Goal: Information Seeking & Learning: Find specific fact

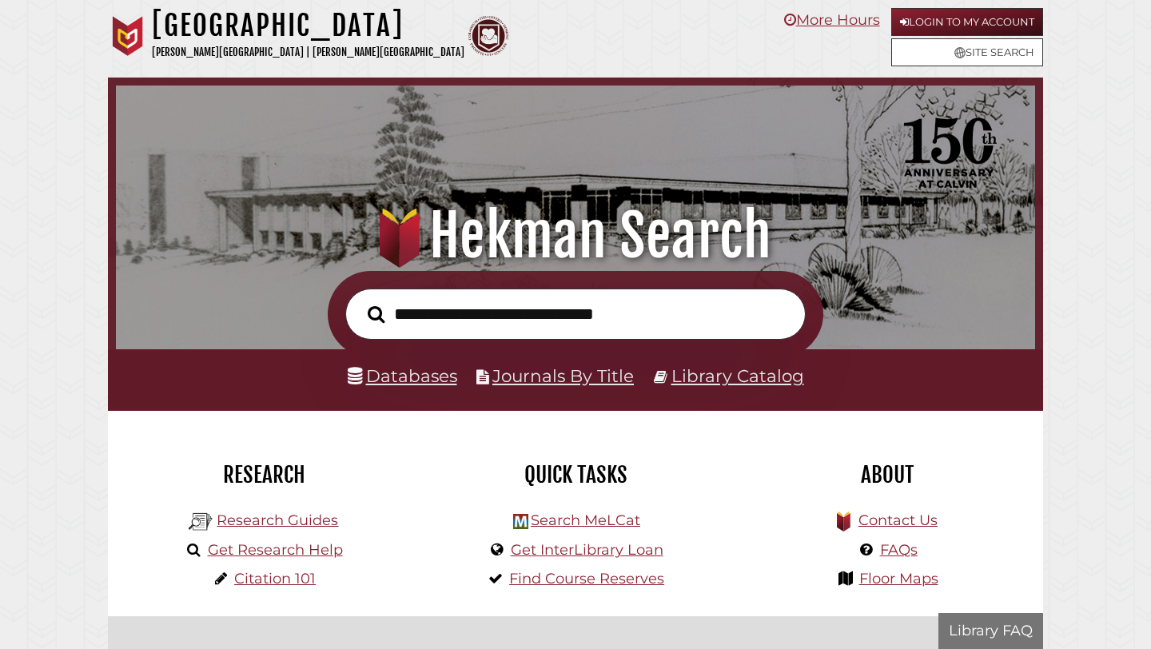
scroll to position [304, 912]
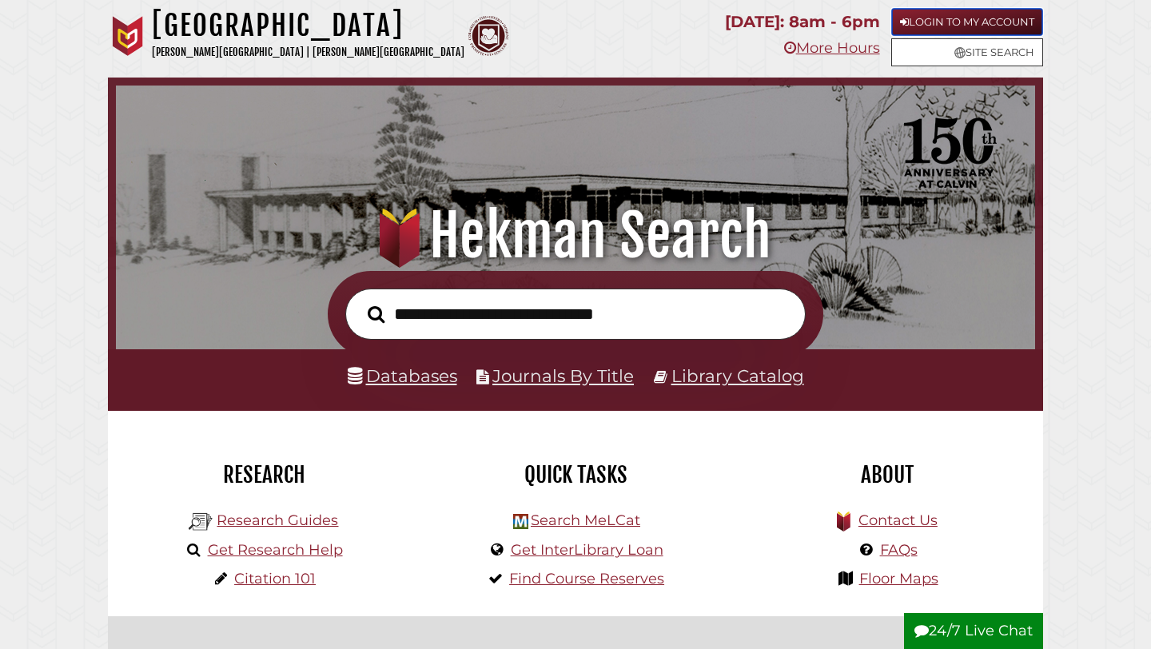
click at [980, 14] on link "Login to My Account" at bounding box center [968, 22] width 152 height 28
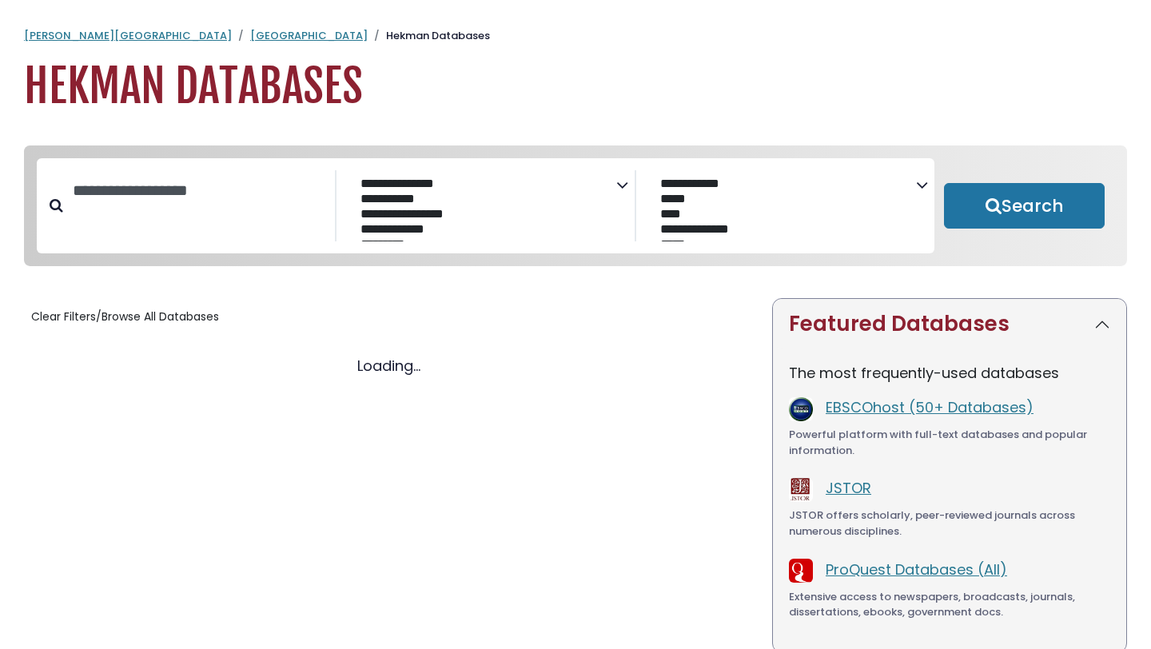
select select "Database Subject Filter"
select select "Database Vendors Filter"
select select "Database Subject Filter"
select select "Database Vendors Filter"
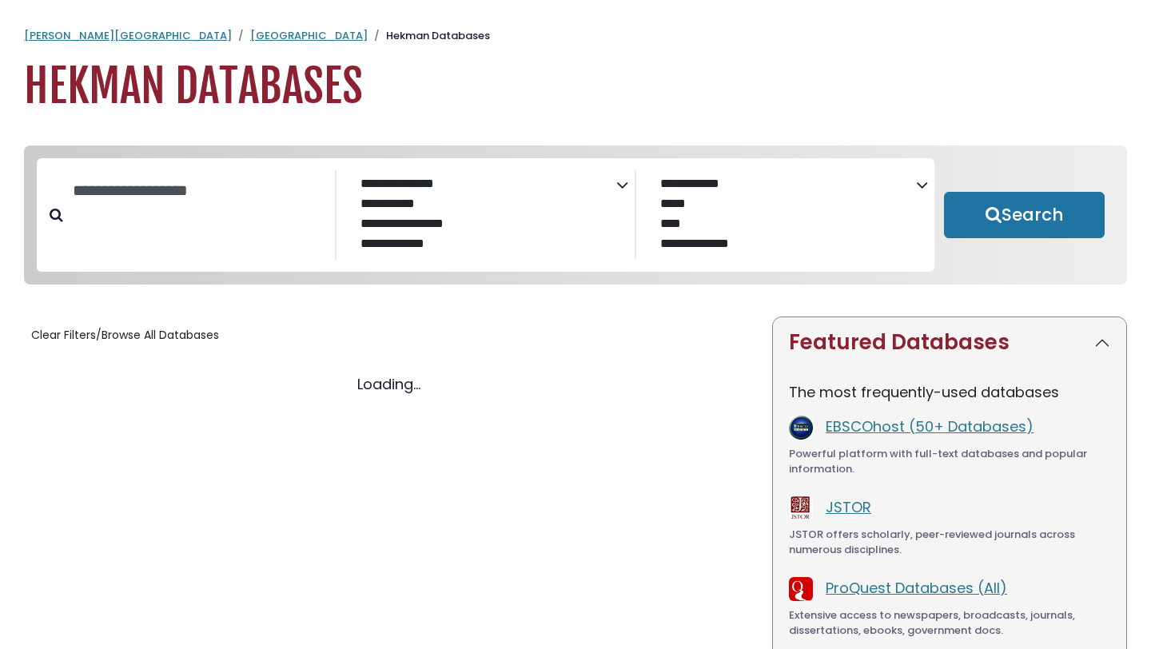
select select "Database Subject Filter"
select select "Database Vendors Filter"
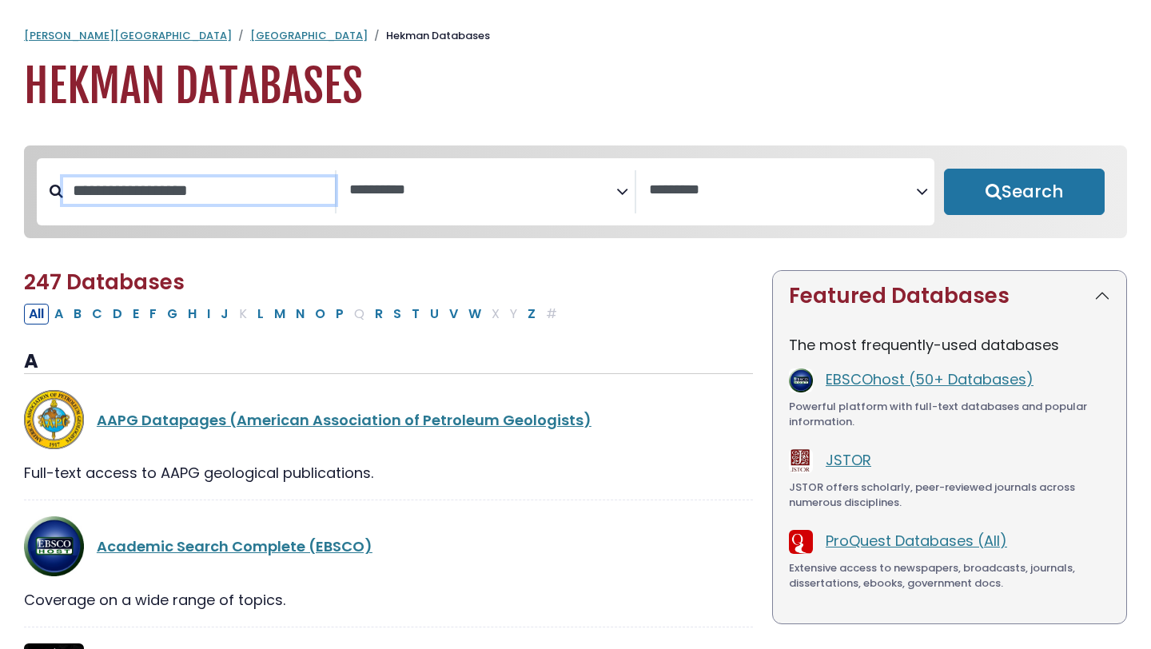
click at [185, 192] on input "Search database by title or keyword" at bounding box center [199, 191] width 272 height 26
click at [677, 183] on textarea "Search" at bounding box center [782, 190] width 267 height 17
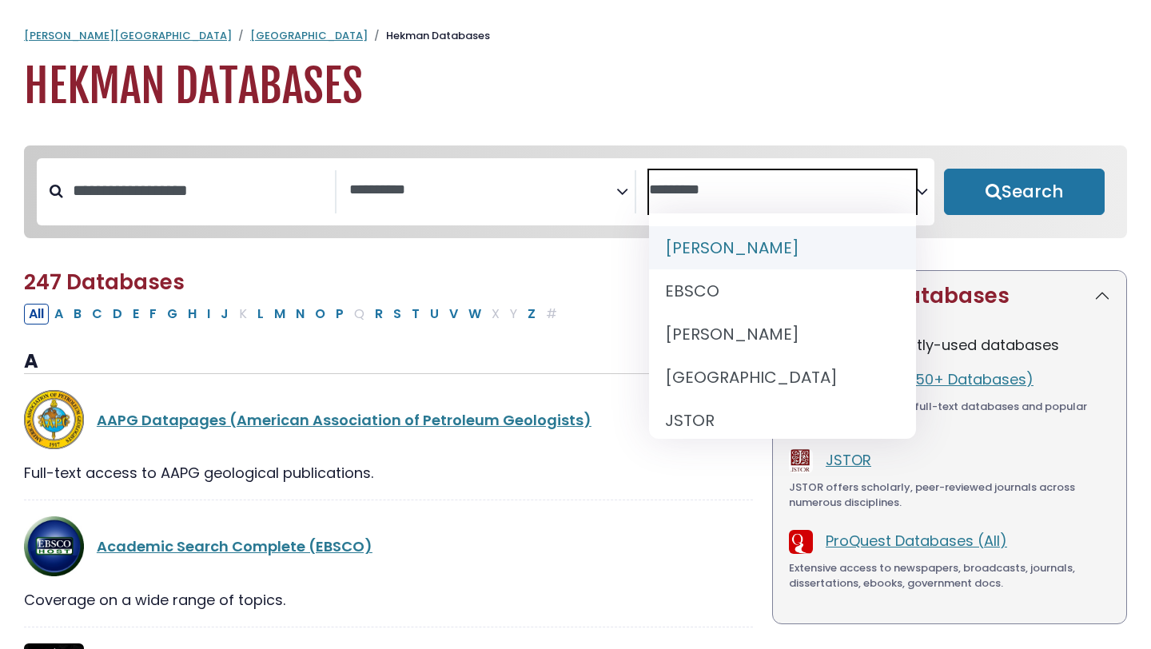
click at [532, 195] on textarea "Search" at bounding box center [482, 190] width 267 height 17
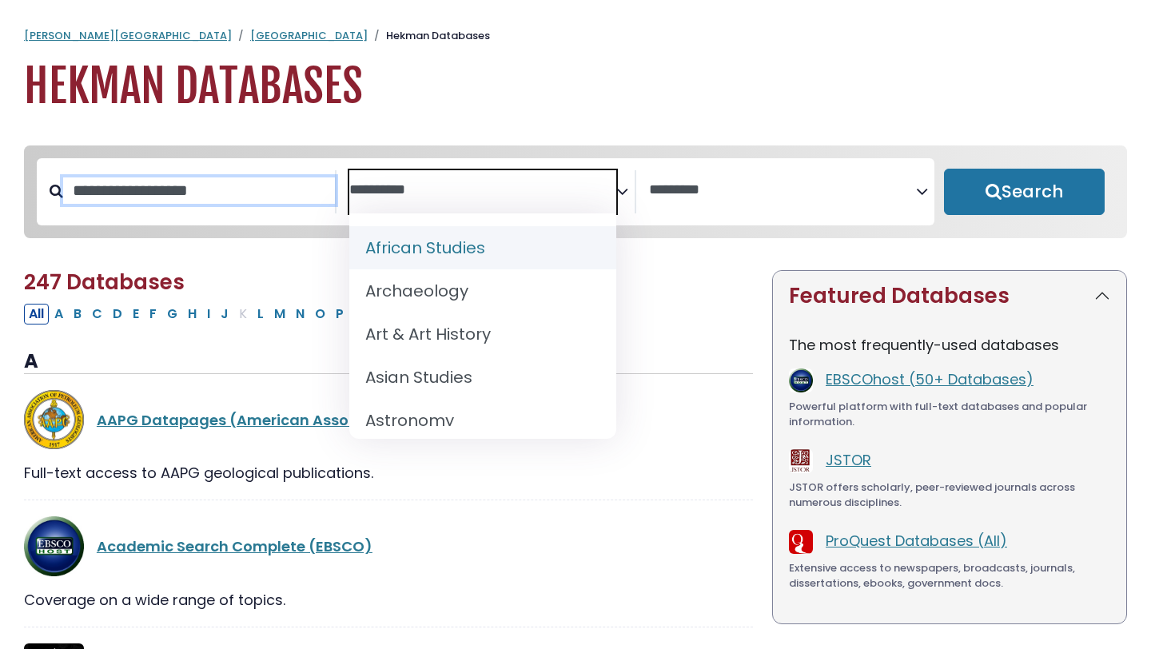
click at [196, 182] on input "Search database by title or keyword" at bounding box center [199, 191] width 272 height 26
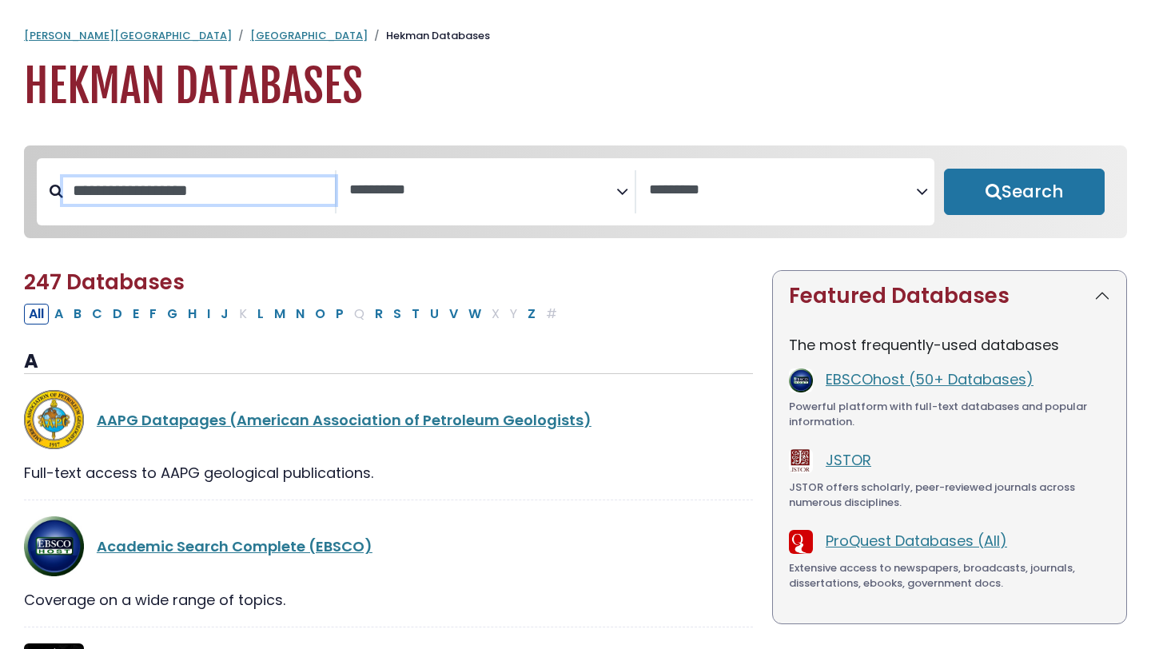
click at [213, 188] on input "Search database by title or keyword" at bounding box center [199, 191] width 272 height 26
paste input "**********"
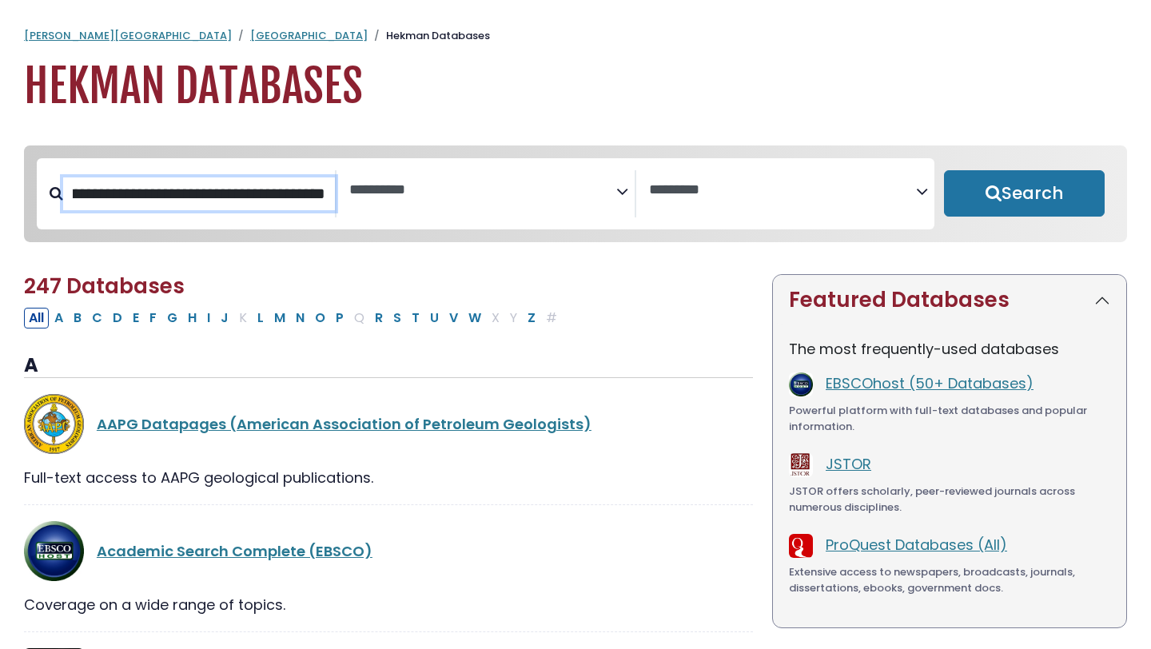
type input "**********"
click at [944, 170] on button "Search" at bounding box center [1024, 193] width 161 height 46
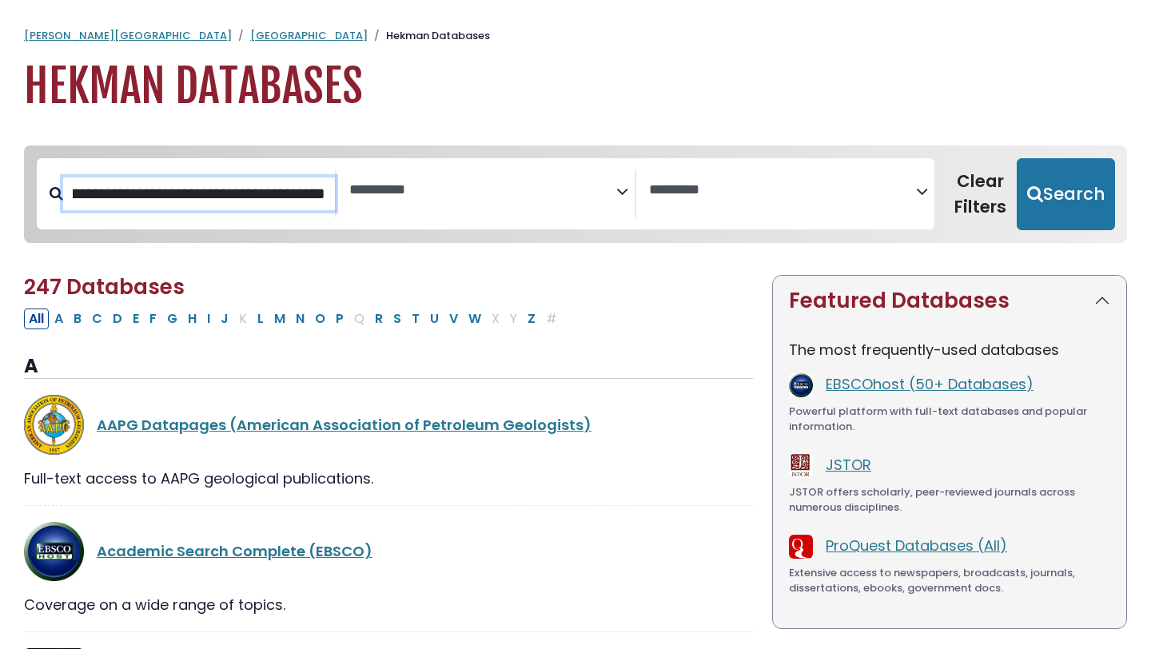
select select "Database Subject Filter"
select select "Database Vendors Filter"
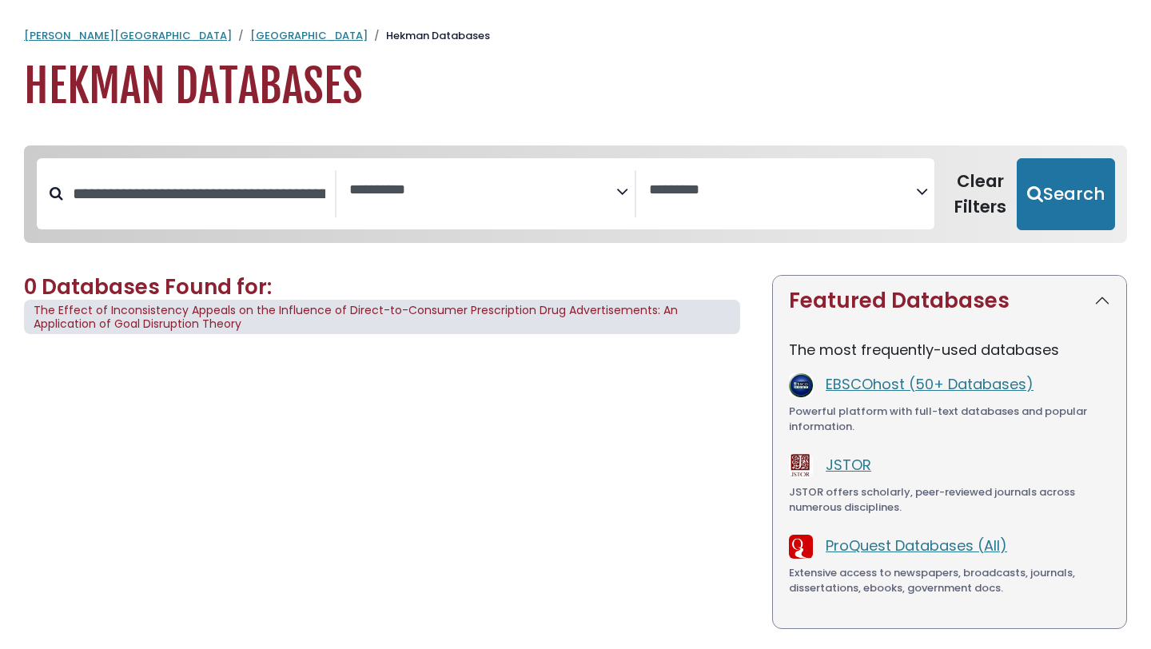
click at [371, 321] on span "The Effect of Inconsistency Appeals on the Influence of Direct-to-Consumer Pres…" at bounding box center [382, 317] width 716 height 35
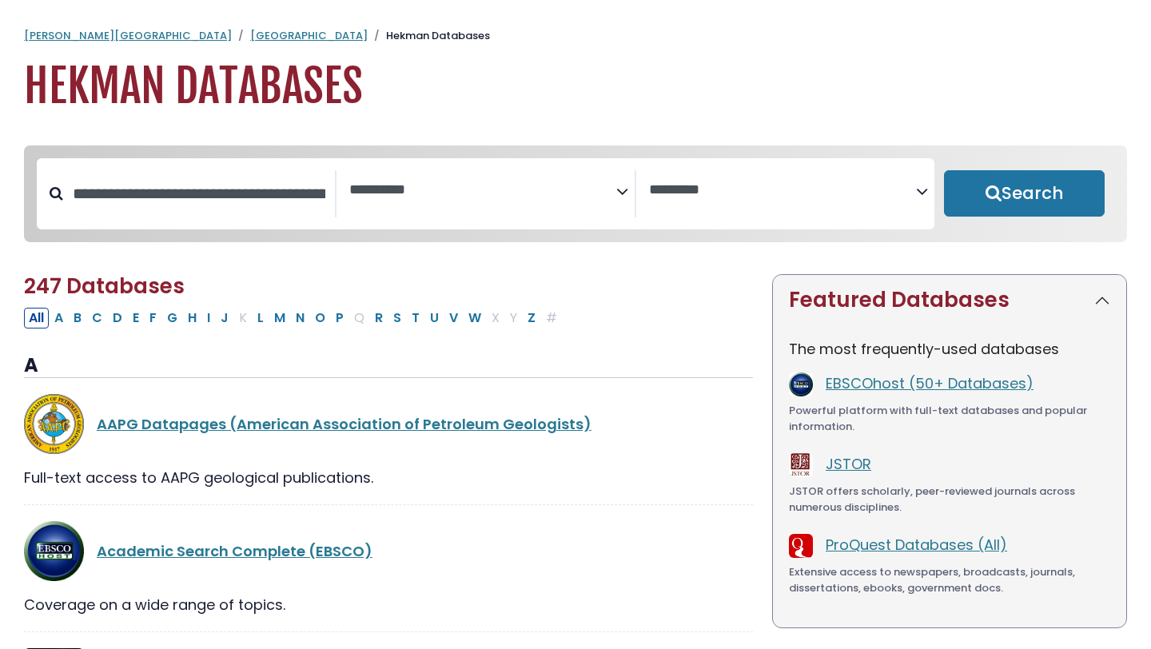
select select "Database Subject Filter"
select select "Database Vendors Filter"
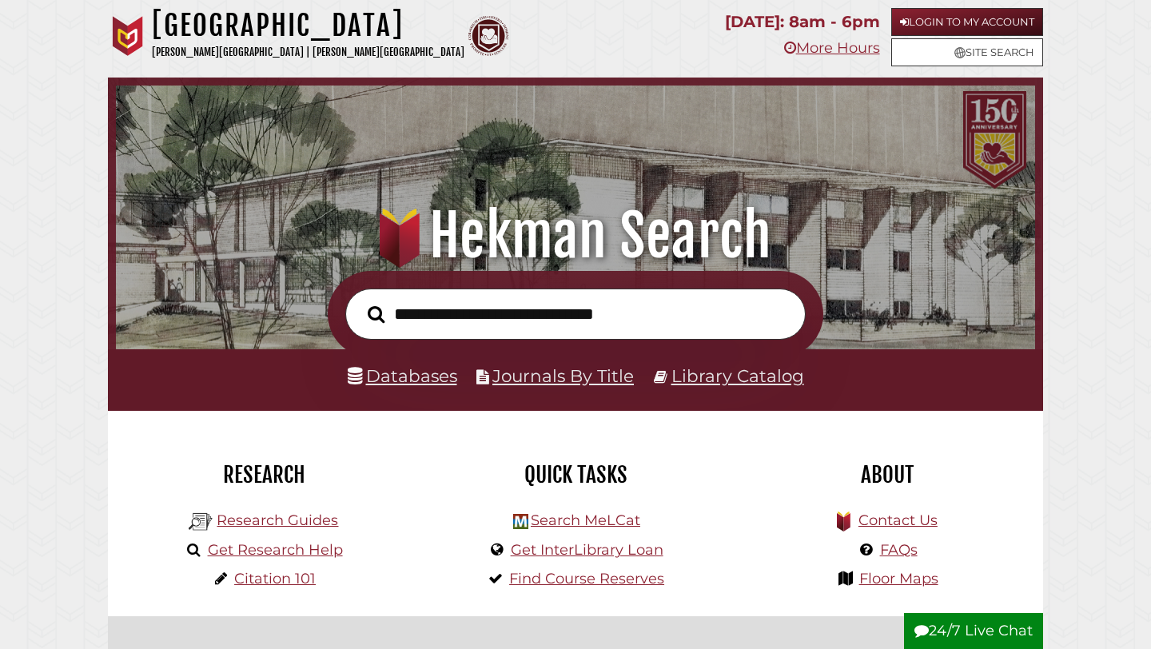
scroll to position [304, 912]
click at [625, 316] on input "text" at bounding box center [575, 315] width 461 height 52
type input "**********"
click at [360, 301] on button "Search" at bounding box center [376, 314] width 33 height 26
